Goal: Use online tool/utility: Utilize a website feature to perform a specific function

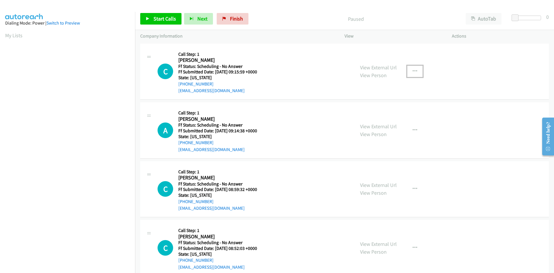
click at [413, 70] on icon "button" at bounding box center [415, 71] width 5 height 5
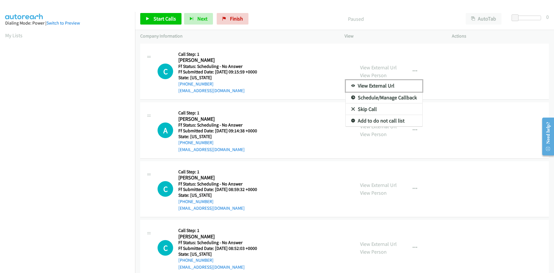
click at [392, 85] on link "View External Url" at bounding box center [384, 86] width 77 height 12
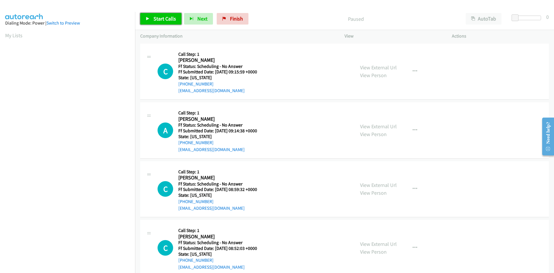
click at [168, 20] on span "Start Calls" at bounding box center [164, 18] width 23 height 7
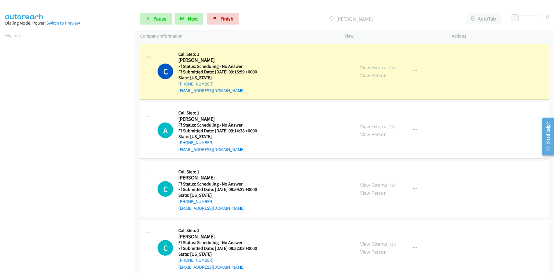
scroll to position [51, 0]
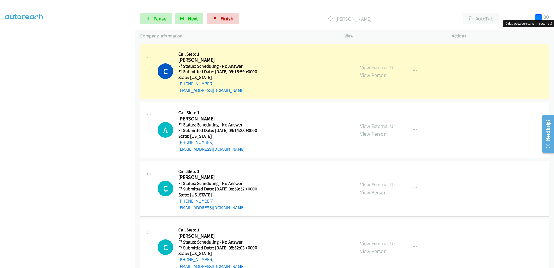
drag, startPoint x: 516, startPoint y: 16, endPoint x: 554, endPoint y: 13, distance: 38.2
click at [554, 13] on div "Start Calls Pause Next Finish Dialing Chyna H AutoTab AutoTab 30" at bounding box center [344, 19] width 419 height 22
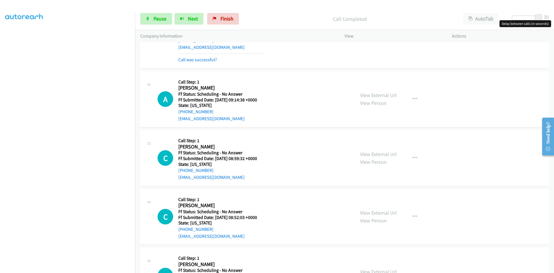
scroll to position [58, 0]
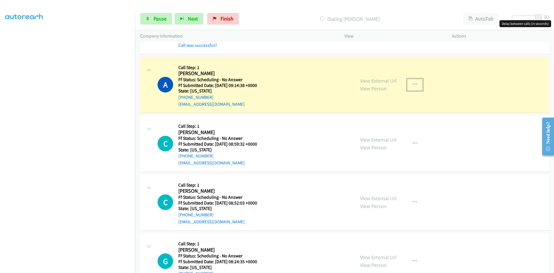
click at [413, 83] on icon "button" at bounding box center [415, 84] width 5 height 5
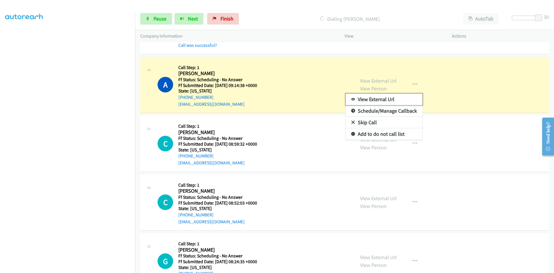
click at [361, 100] on link "View External Url" at bounding box center [384, 99] width 77 height 12
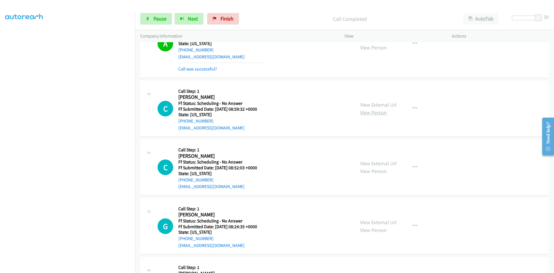
scroll to position [115, 0]
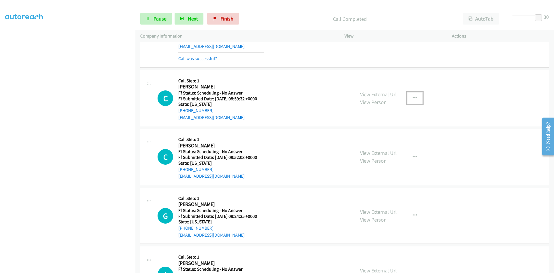
click at [410, 97] on button "button" at bounding box center [415, 98] width 16 height 12
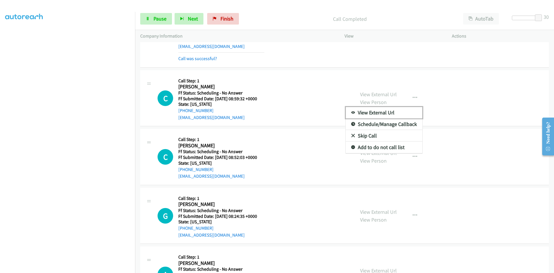
click at [373, 111] on link "View External Url" at bounding box center [384, 113] width 77 height 12
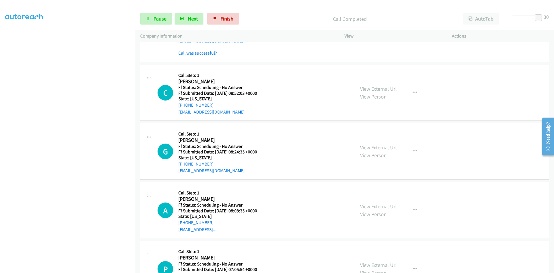
scroll to position [202, 0]
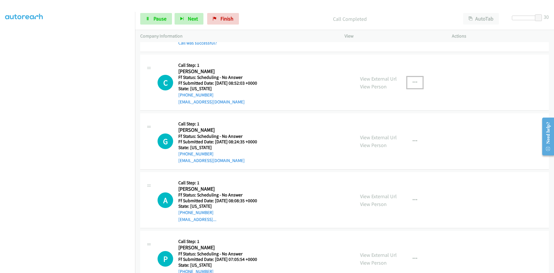
click at [413, 82] on icon "button" at bounding box center [415, 82] width 5 height 5
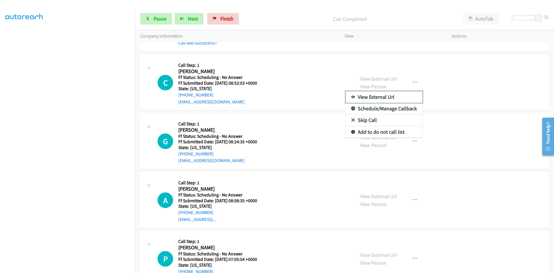
click at [382, 98] on link "View External Url" at bounding box center [384, 97] width 77 height 12
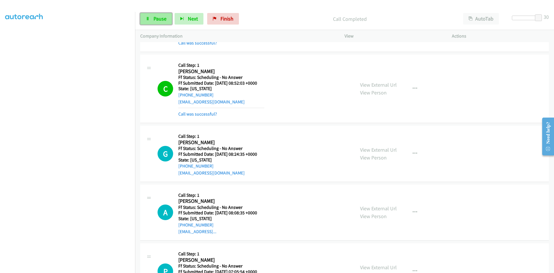
click at [161, 18] on span "Pause" at bounding box center [159, 18] width 13 height 7
drag, startPoint x: 160, startPoint y: 16, endPoint x: 160, endPoint y: 19, distance: 3.2
click at [160, 16] on span "Start Calls" at bounding box center [164, 18] width 23 height 7
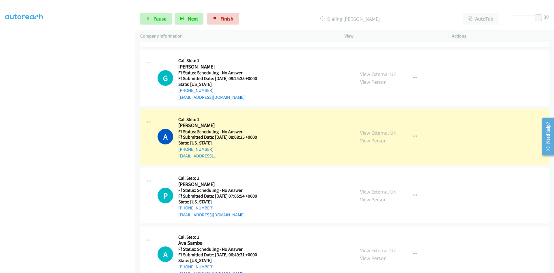
scroll to position [288, 0]
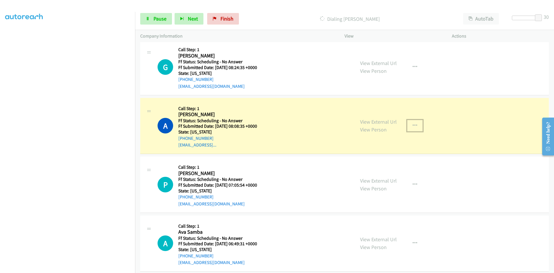
click at [413, 123] on icon "button" at bounding box center [415, 125] width 5 height 5
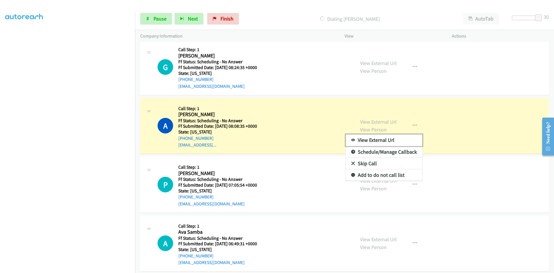
click at [404, 140] on link "View External Url" at bounding box center [384, 140] width 77 height 12
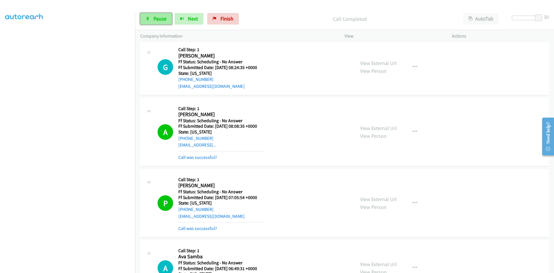
click at [158, 17] on span "Pause" at bounding box center [159, 18] width 13 height 7
drag, startPoint x: 232, startPoint y: 23, endPoint x: 295, endPoint y: 23, distance: 62.6
click at [233, 23] on link "Finish" at bounding box center [233, 19] width 32 height 12
